Goal: Transaction & Acquisition: Purchase product/service

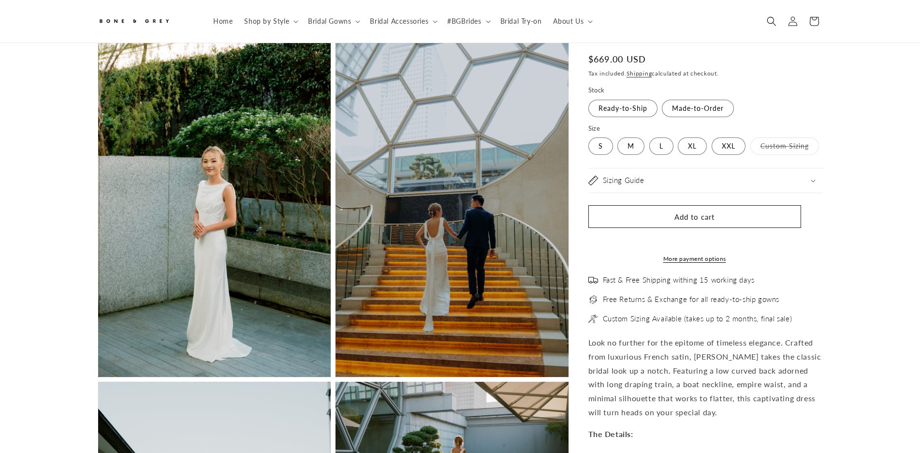
scroll to position [0, 532]
select select "**********"
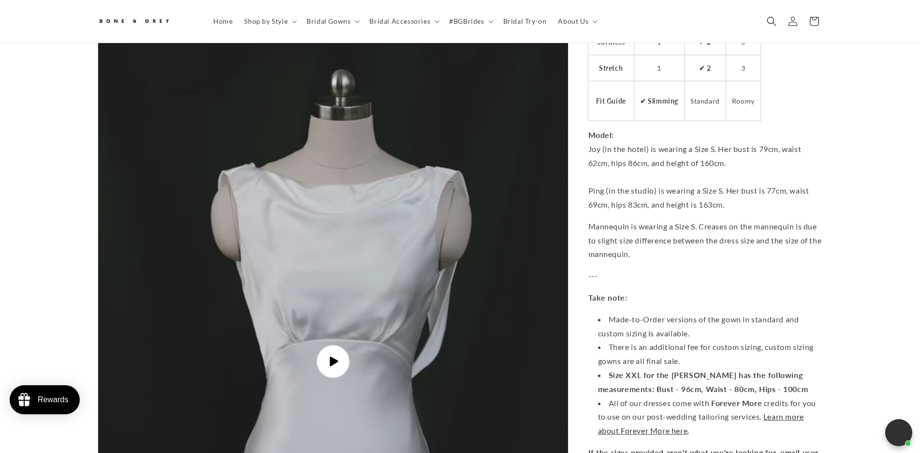
click at [333, 356] on icon "Gallery Viewer" at bounding box center [333, 361] width 11 height 11
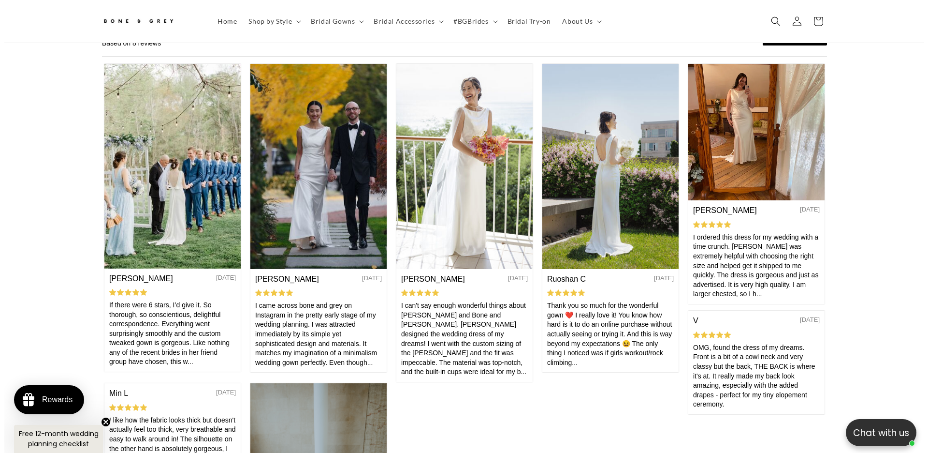
scroll to position [0, 266]
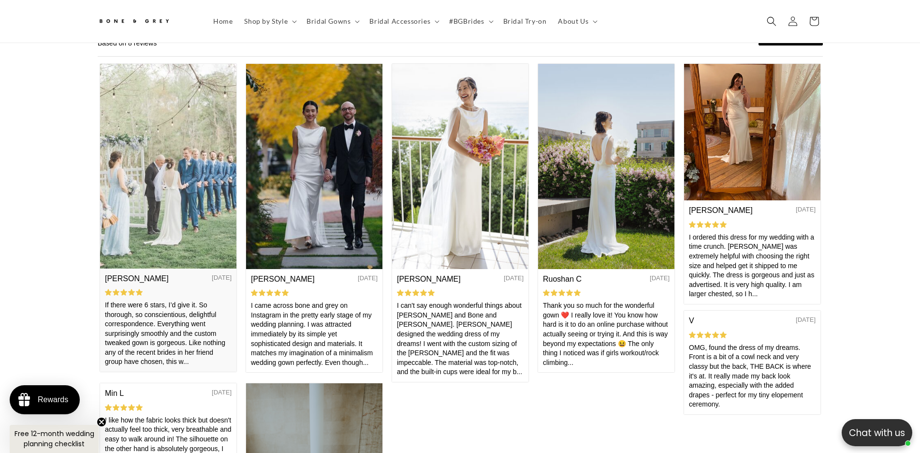
click at [174, 208] on img at bounding box center [168, 166] width 136 height 204
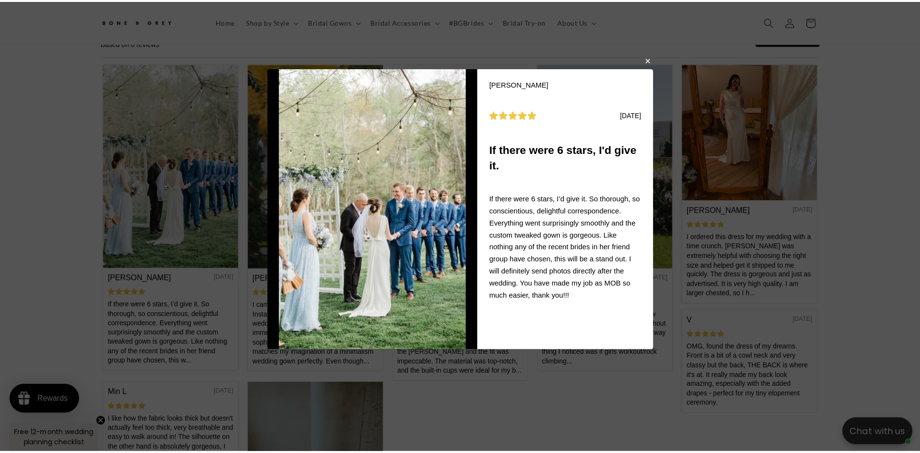
scroll to position [0, 532]
click at [651, 65] on button "button" at bounding box center [653, 61] width 6 height 12
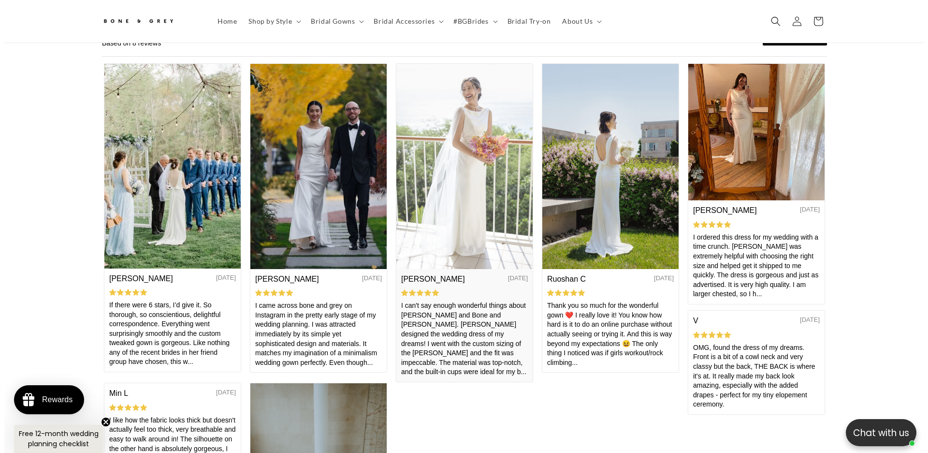
scroll to position [0, 0]
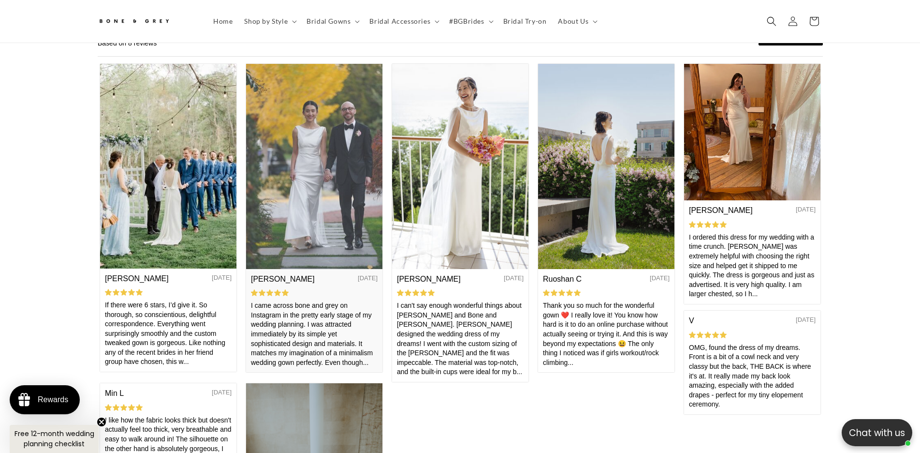
click at [343, 189] on img at bounding box center [314, 166] width 136 height 205
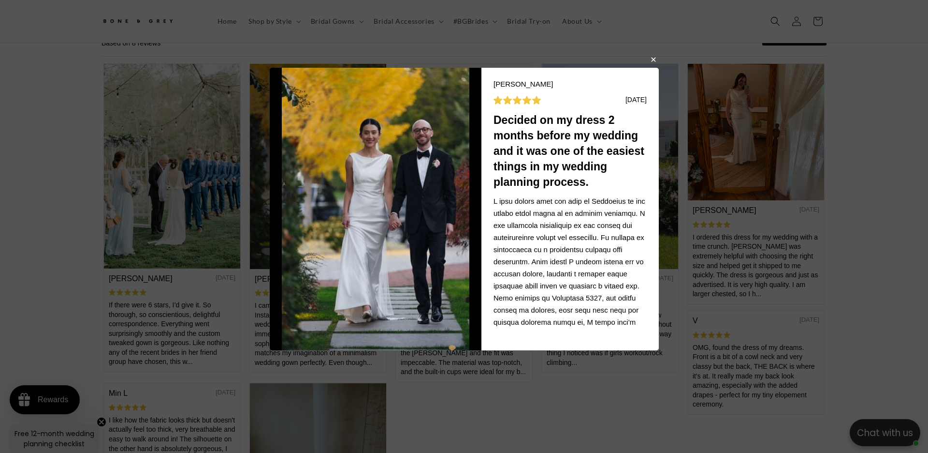
scroll to position [0, 532]
click at [650, 65] on button "button" at bounding box center [653, 59] width 6 height 12
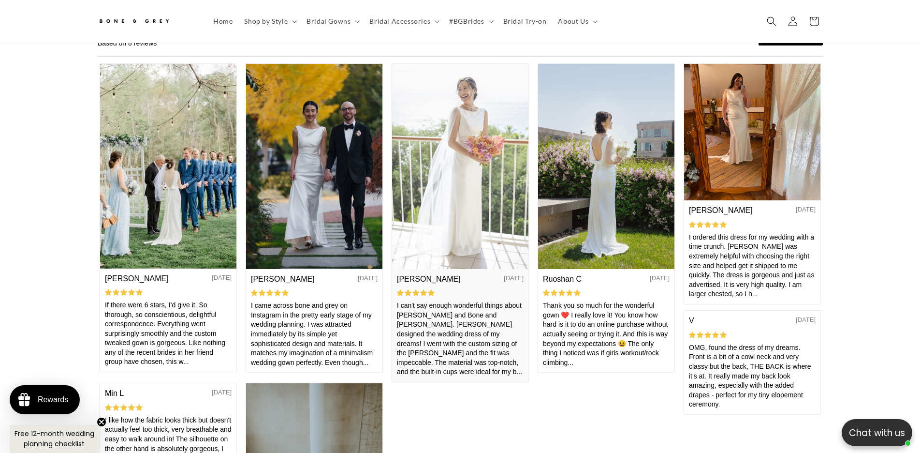
click at [471, 183] on img at bounding box center [460, 166] width 136 height 205
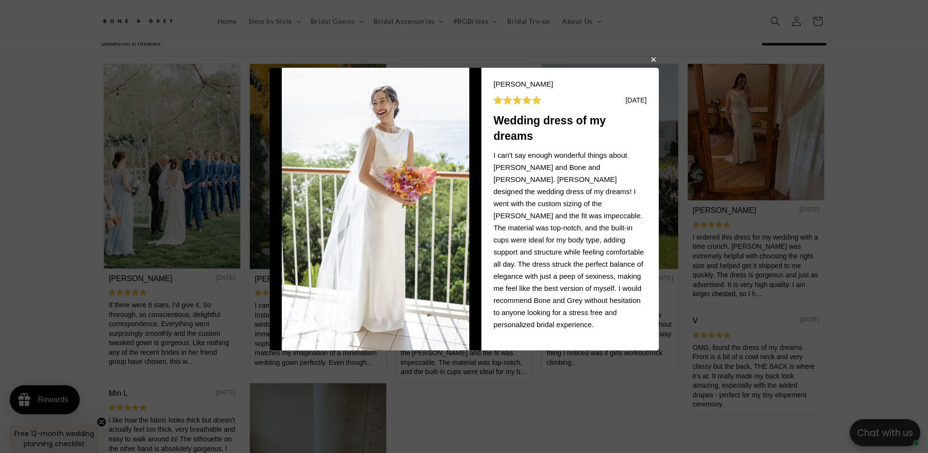
scroll to position [0, 0]
click at [656, 60] on button "button" at bounding box center [653, 59] width 6 height 12
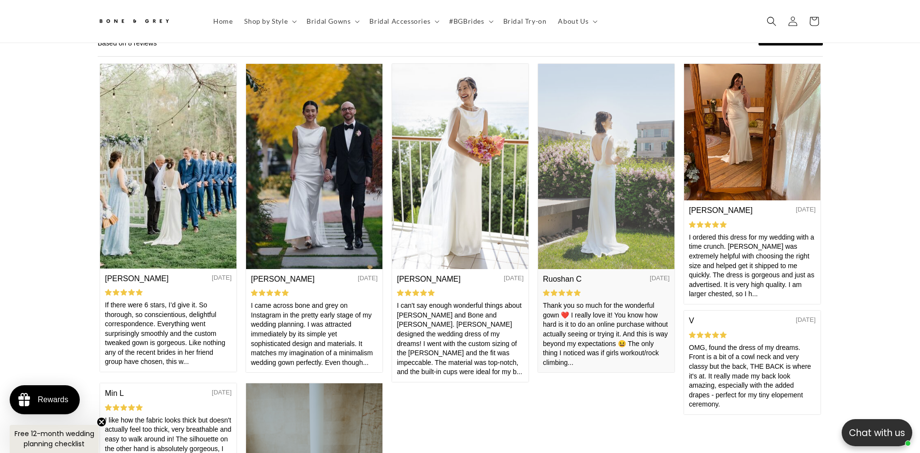
click at [598, 205] on img at bounding box center [606, 166] width 136 height 205
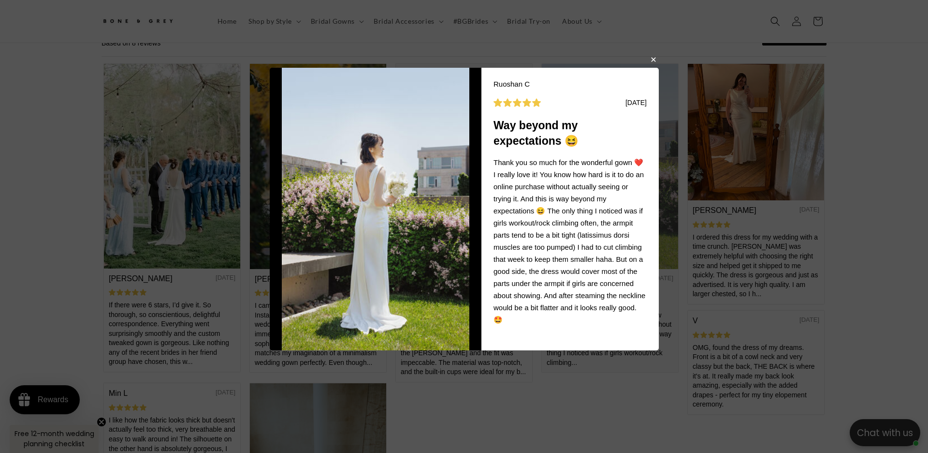
scroll to position [0, 532]
click at [651, 63] on button "button" at bounding box center [653, 59] width 6 height 12
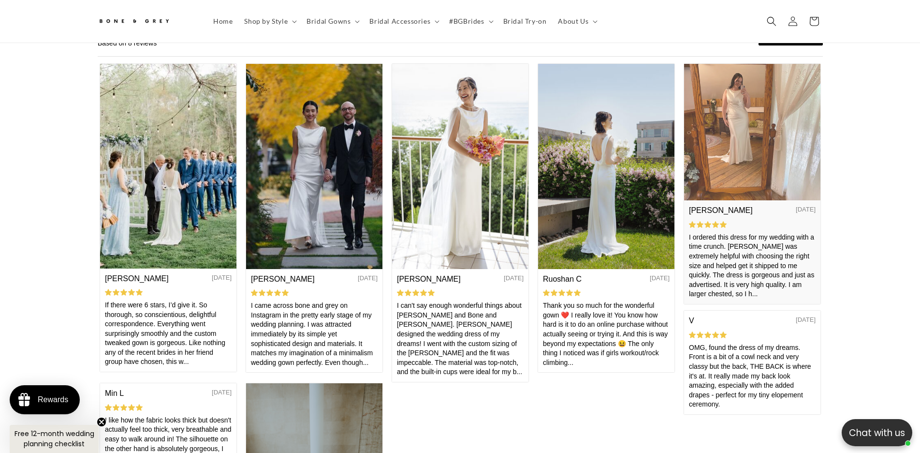
click at [722, 131] on img at bounding box center [752, 132] width 136 height 136
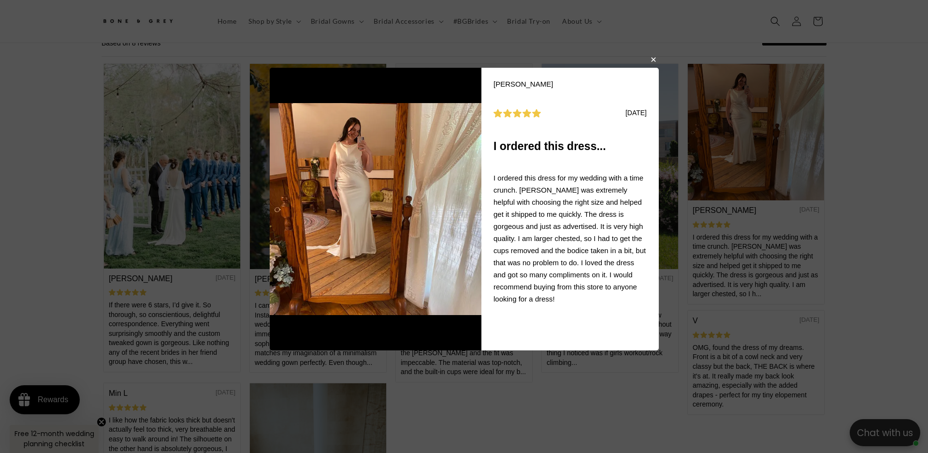
scroll to position [0, 266]
drag, startPoint x: 563, startPoint y: 237, endPoint x: 524, endPoint y: 236, distance: 39.7
click at [524, 236] on div "I ordered this dress for my wedding with a time crunch. [PERSON_NAME] was extre…" at bounding box center [570, 238] width 153 height 133
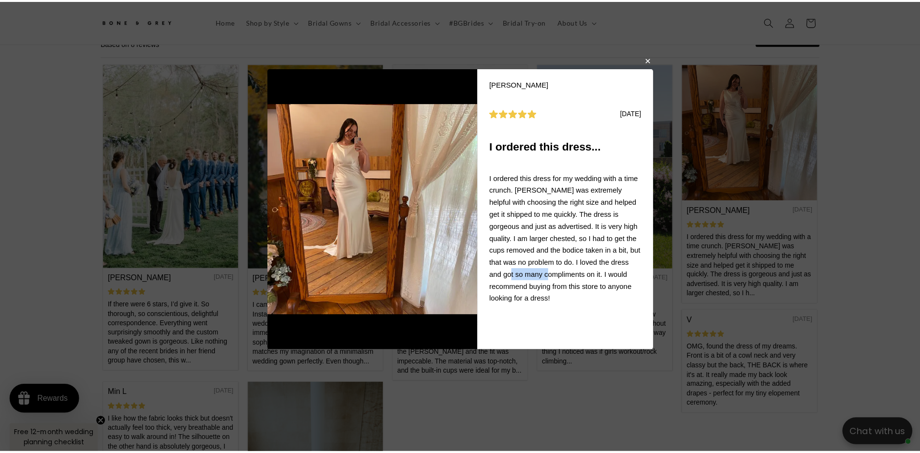
scroll to position [0, 0]
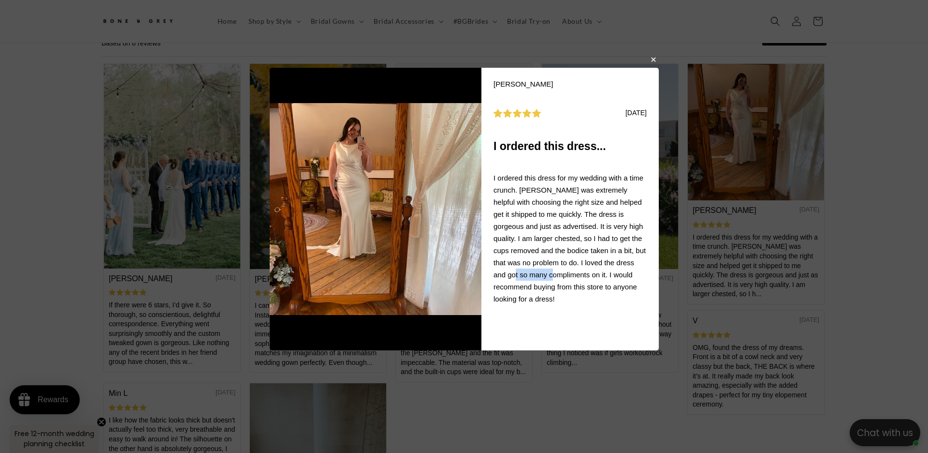
click at [651, 57] on button "button" at bounding box center [653, 59] width 6 height 12
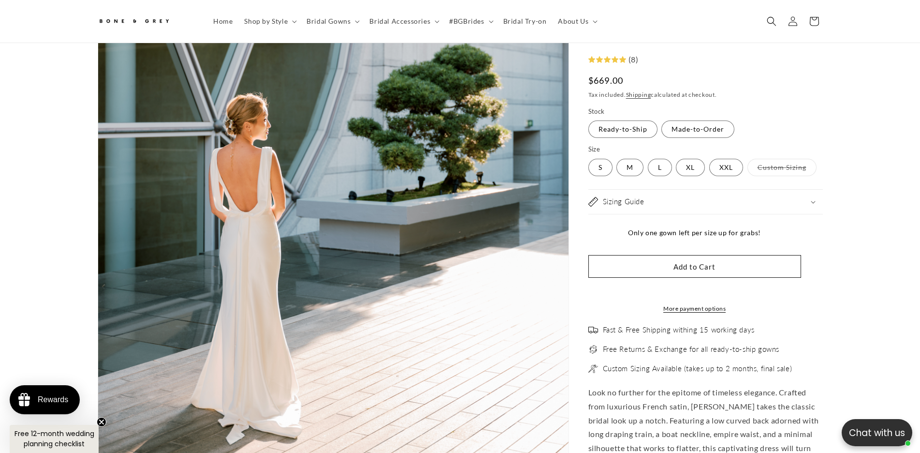
scroll to position [91, 0]
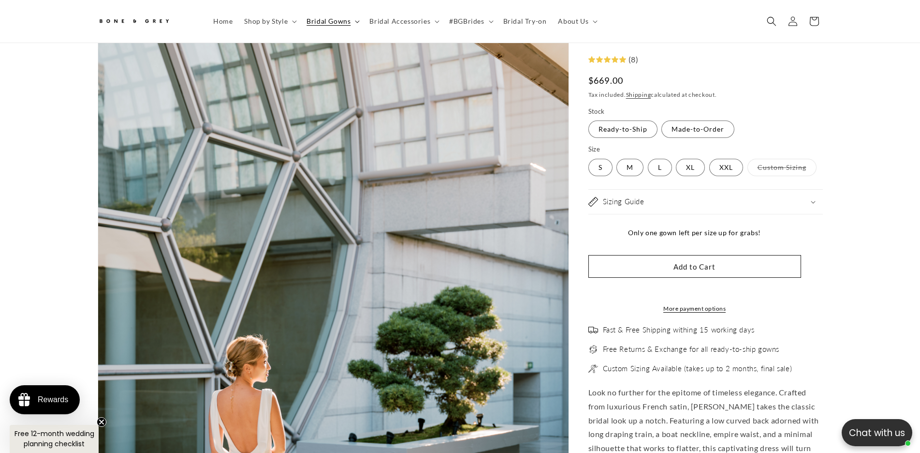
click at [335, 23] on span "Bridal Gowns" at bounding box center [329, 21] width 44 height 9
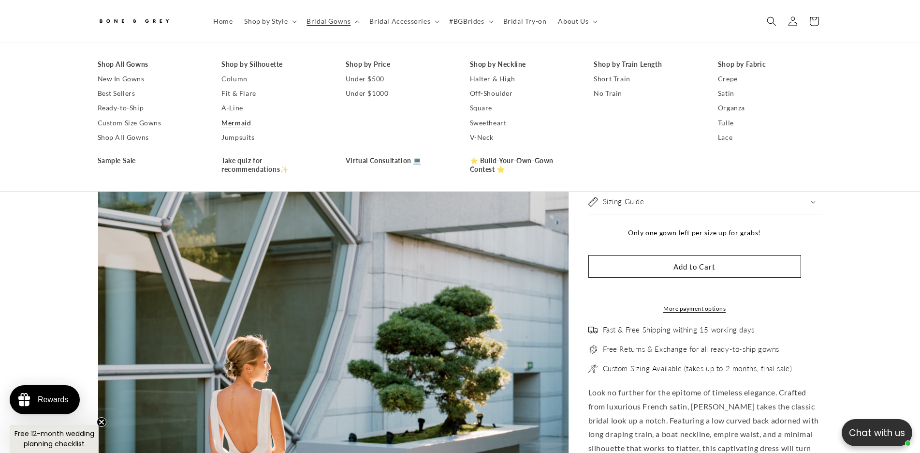
scroll to position [0, 266]
click at [122, 89] on link "Best Sellers" at bounding box center [150, 93] width 105 height 15
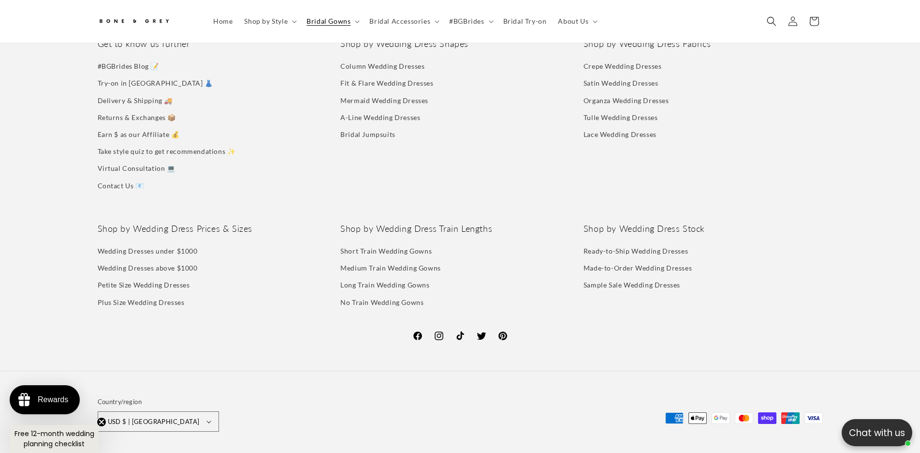
scroll to position [0, 266]
